Goal: Communication & Community: Answer question/provide support

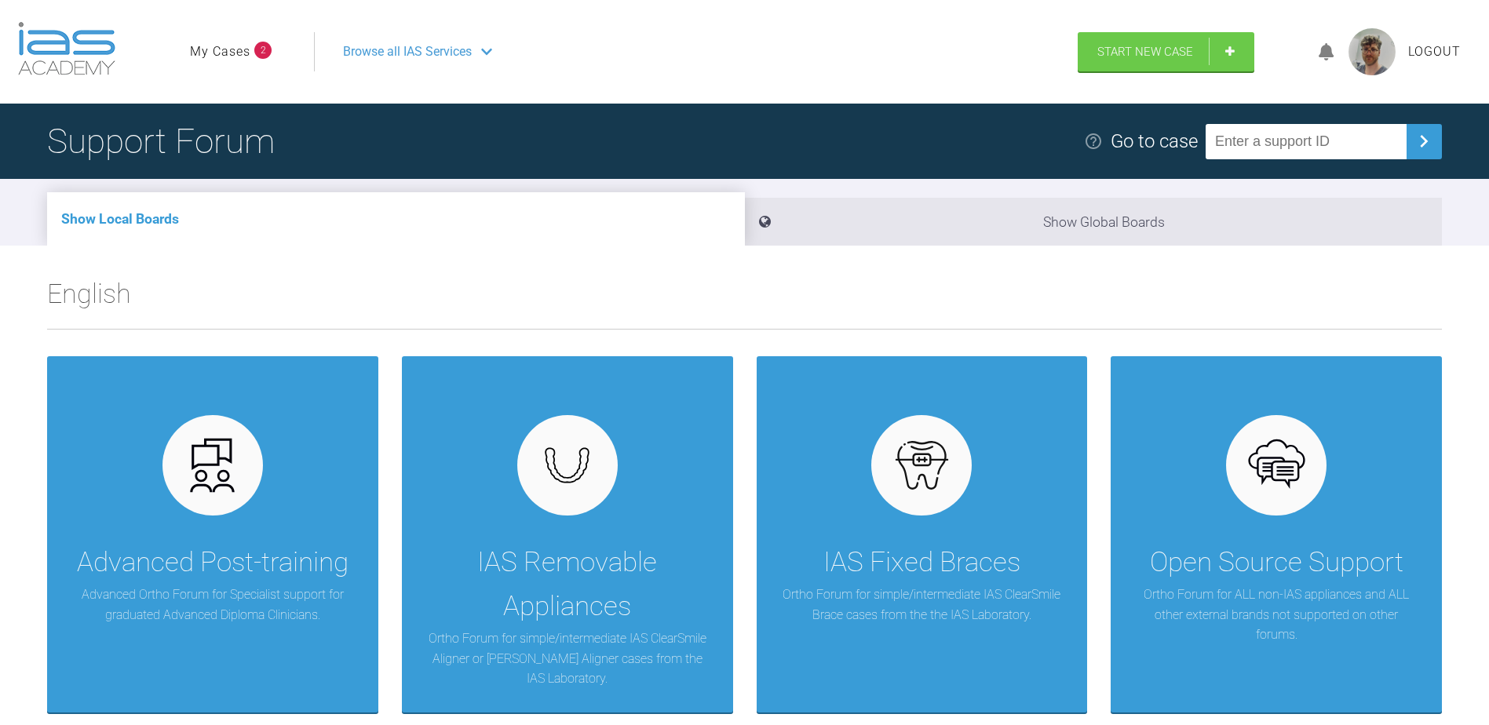
click at [233, 49] on link "My Cases" at bounding box center [220, 52] width 60 height 20
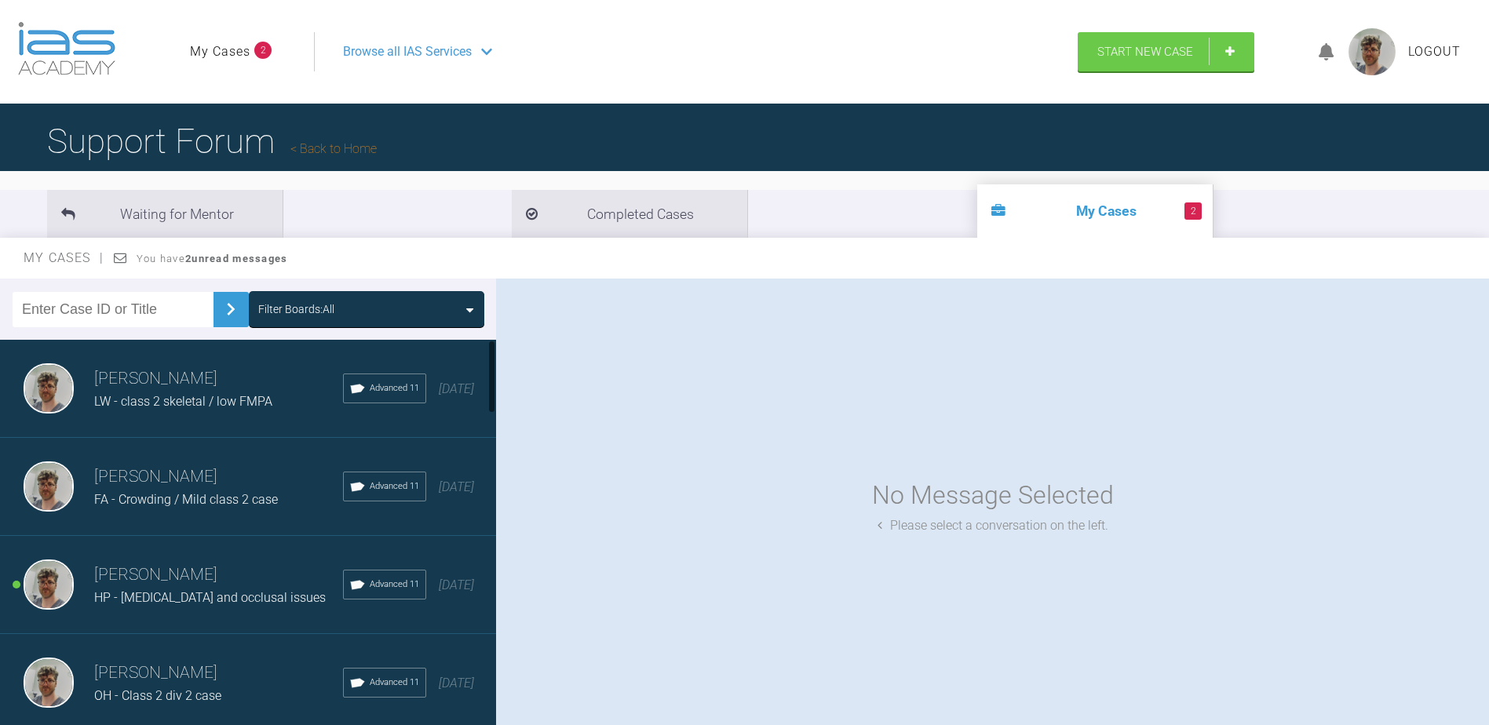
click at [217, 572] on h3 "[PERSON_NAME]" at bounding box center [218, 575] width 249 height 27
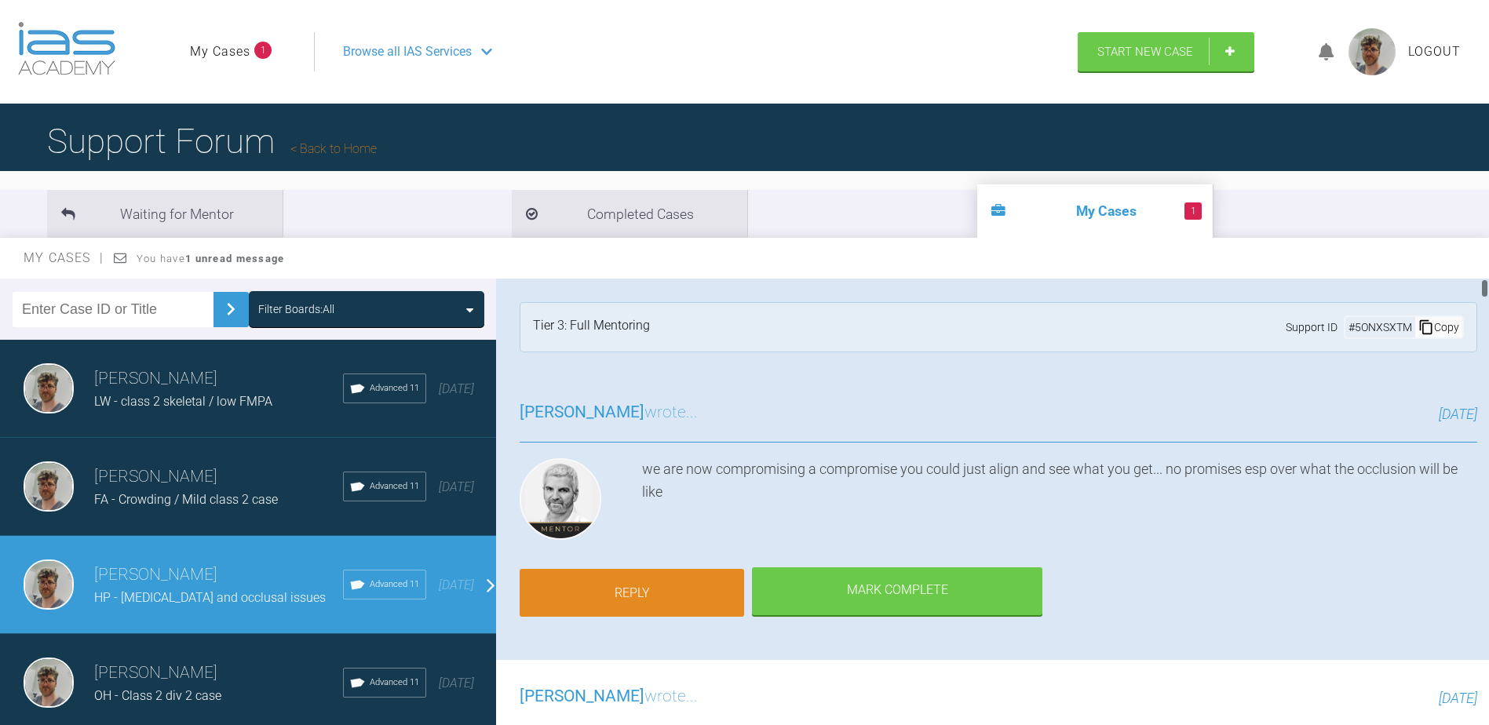
click at [625, 569] on link "Reply" at bounding box center [632, 593] width 224 height 49
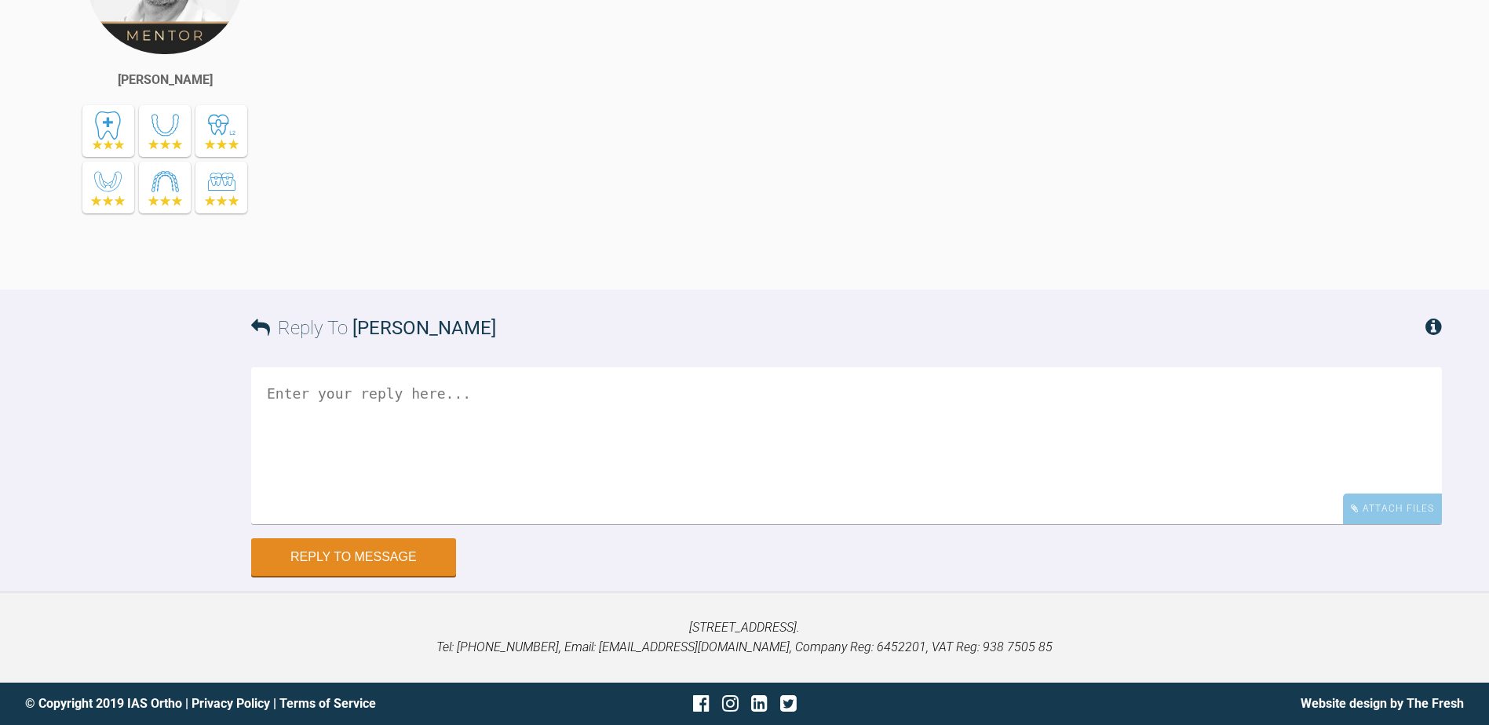
scroll to position [21877, 0]
click at [644, 510] on textarea at bounding box center [846, 445] width 1191 height 157
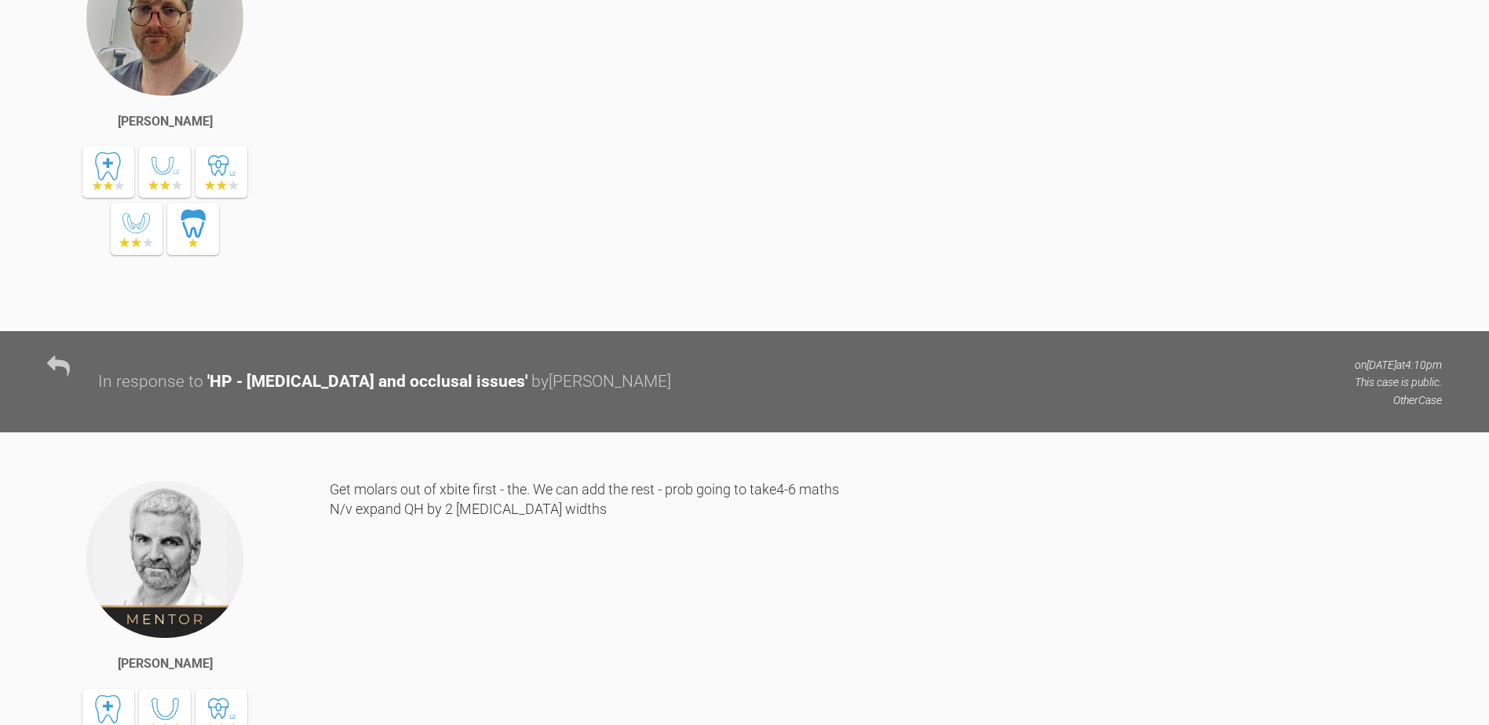
scroll to position [18424, 0]
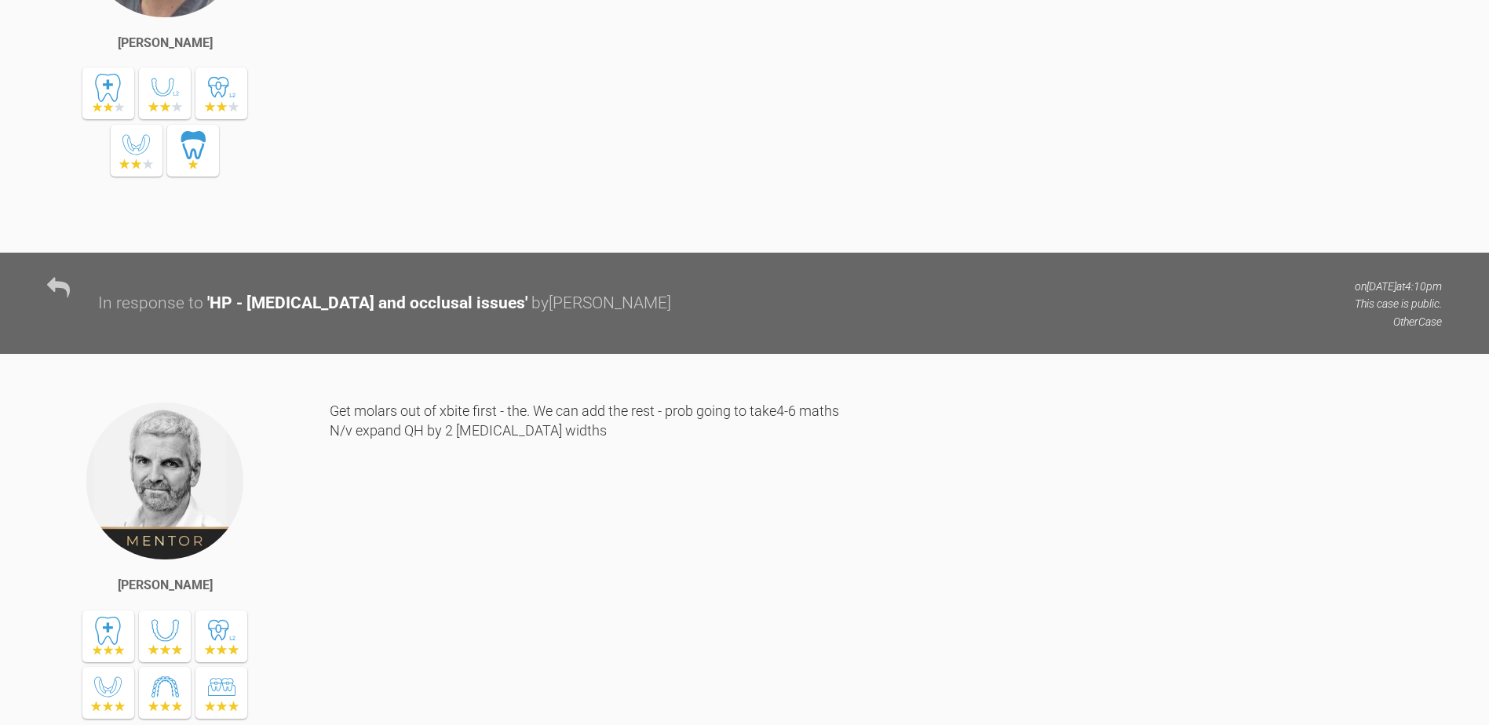
type textarea "Ok, so minus the quadhelix sounds like it give a non-ideal outcome. What about …"
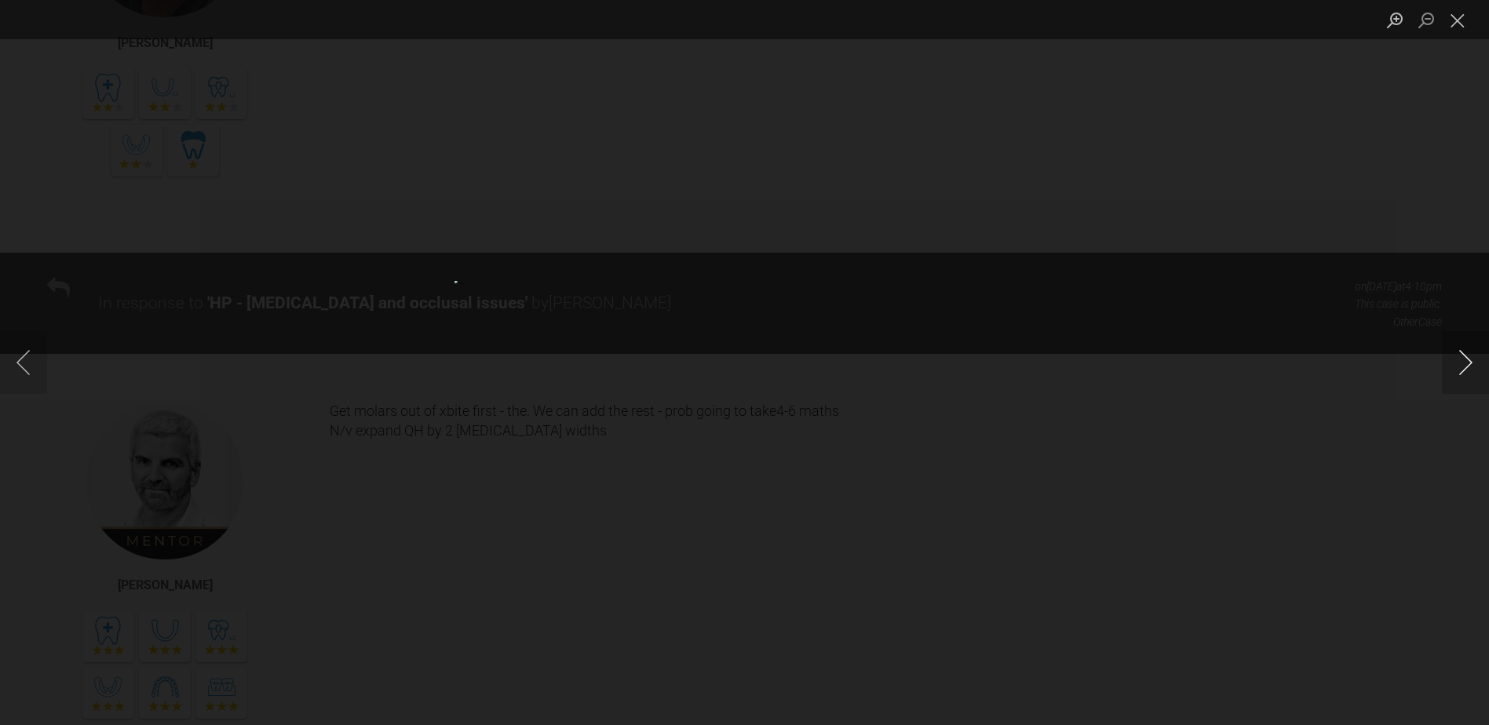
click at [1475, 370] on button "Next image" at bounding box center [1465, 362] width 47 height 63
